Goal: Find specific page/section: Find specific page/section

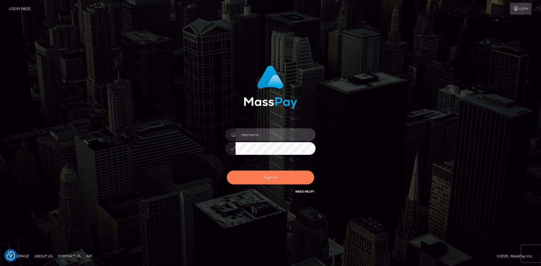
type input "hello.feetfinder"
click at [259, 180] on button "Sign in" at bounding box center [270, 178] width 87 height 14
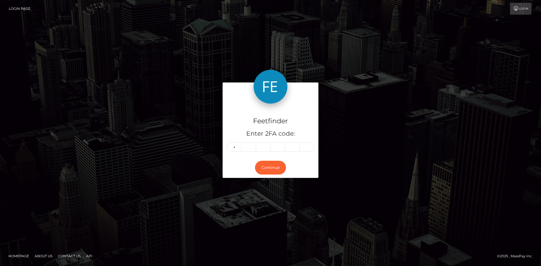
type input "4"
type input "8"
type input "5"
type input "8"
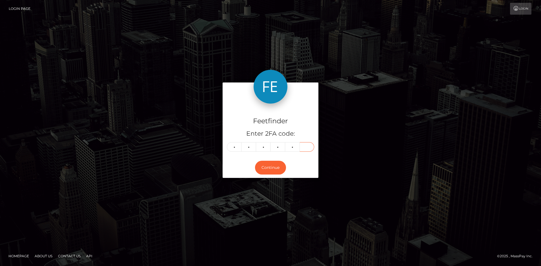
type input "2"
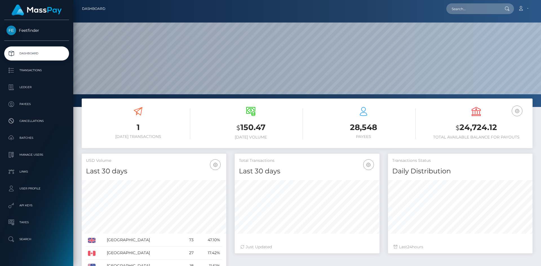
scroll to position [100, 145]
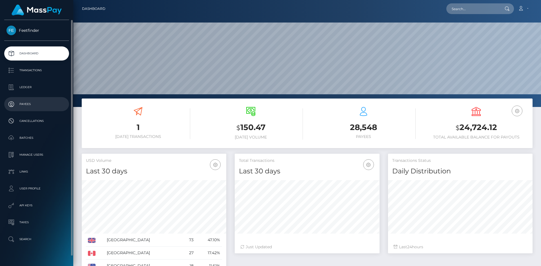
click at [22, 100] on p "Payees" at bounding box center [36, 104] width 60 height 8
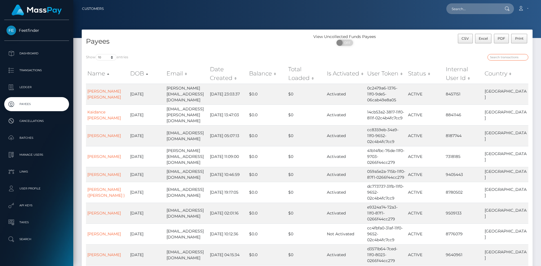
click at [505, 56] on input "search" at bounding box center [508, 57] width 41 height 6
paste input "9abffa54-7040-11f0-87f1-0266f44cc279"
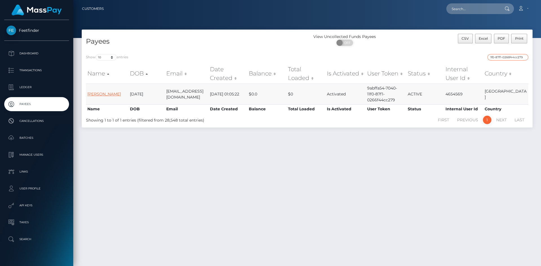
type input "9abffa54-7040-11f0-87f1-0266f44cc279"
click at [99, 93] on link "[PERSON_NAME]" at bounding box center [104, 94] width 34 height 5
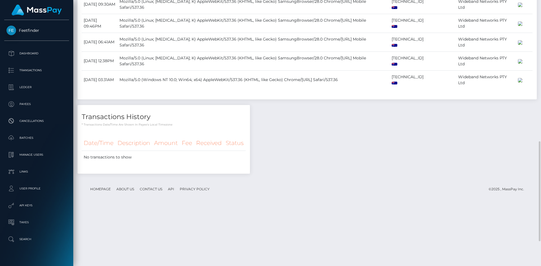
scroll to position [442, 0]
